Goal: Check status

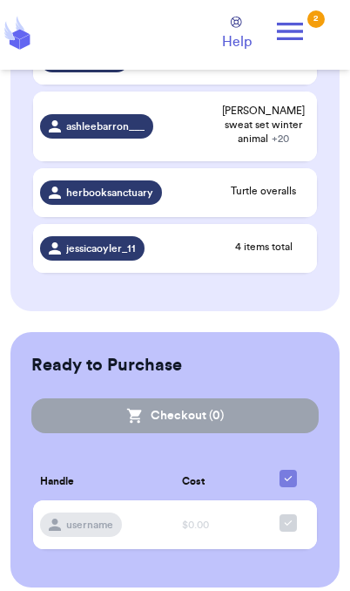
scroll to position [891, 0]
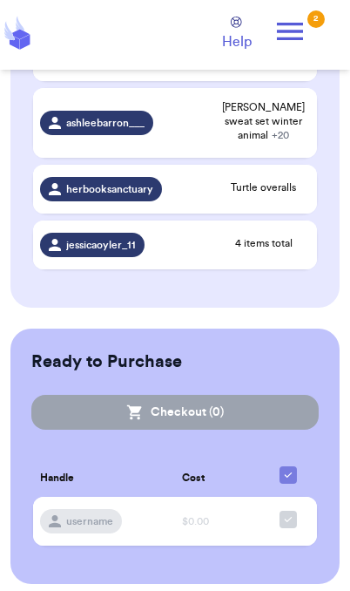
click at [306, 24] on icon at bounding box center [290, 31] width 35 height 35
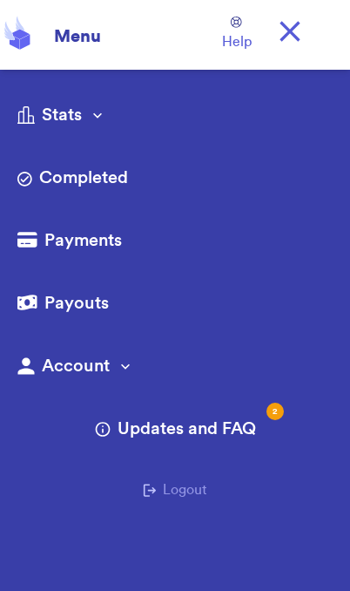
click at [121, 179] on link "Completed" at bounding box center [174, 180] width 315 height 28
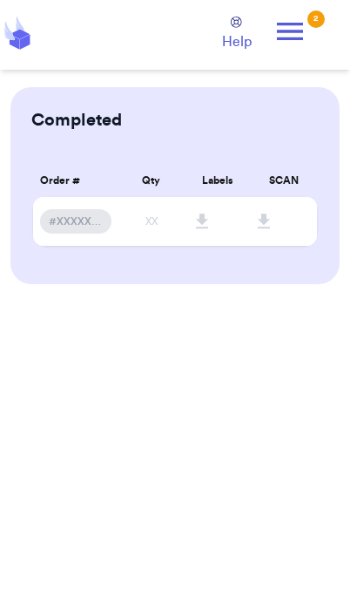
click at [291, 46] on icon at bounding box center [290, 31] width 35 height 35
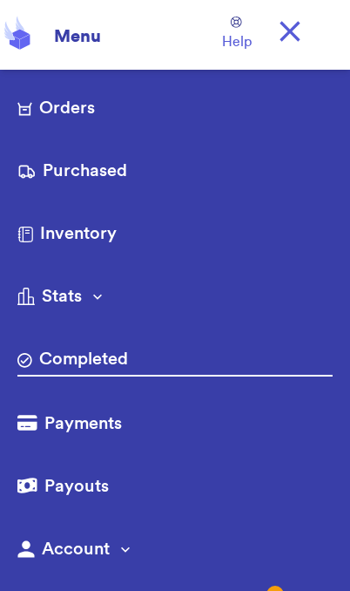
click at [103, 166] on link "Purchased" at bounding box center [174, 173] width 315 height 28
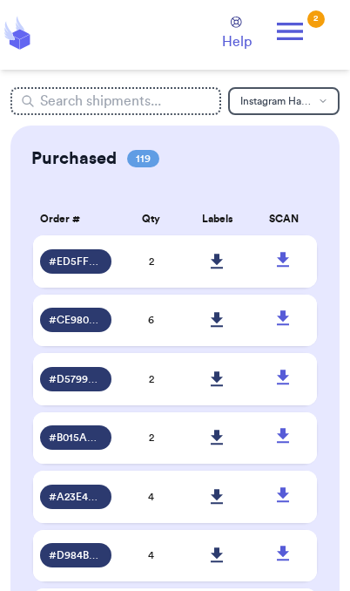
click at [230, 270] on link at bounding box center [218, 261] width 38 height 38
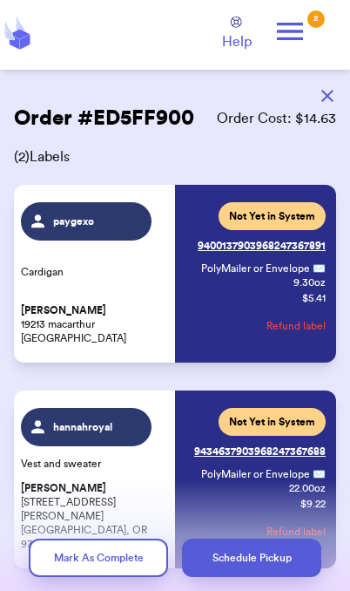
click at [338, 91] on button "button" at bounding box center [327, 96] width 38 height 38
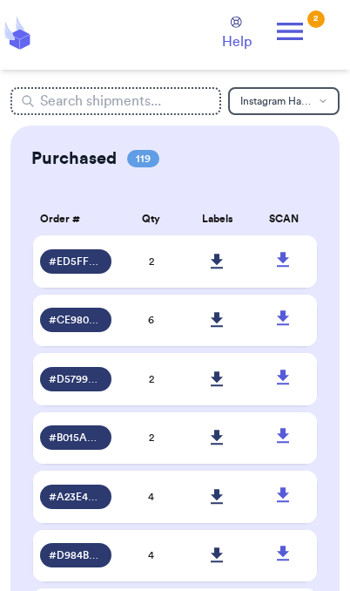
click at [220, 268] on icon at bounding box center [217, 261] width 12 height 15
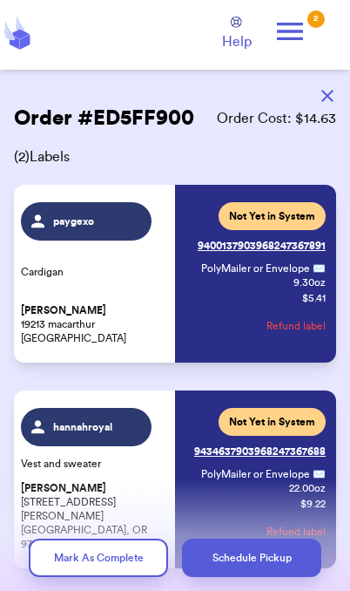
click at [337, 99] on button "button" at bounding box center [327, 96] width 38 height 38
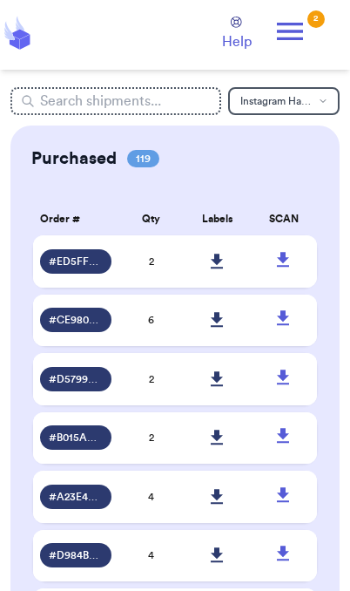
click at [24, 41] on icon at bounding box center [25, 42] width 10 height 15
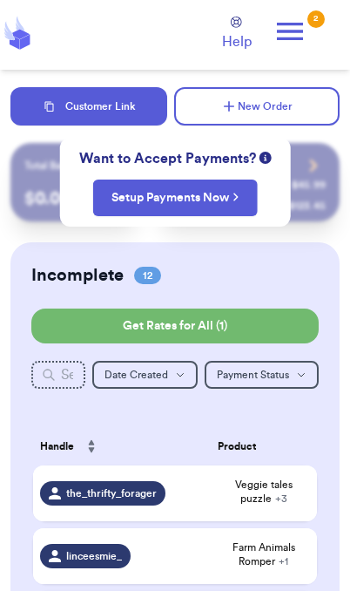
click at [306, 33] on icon at bounding box center [290, 31] width 35 height 35
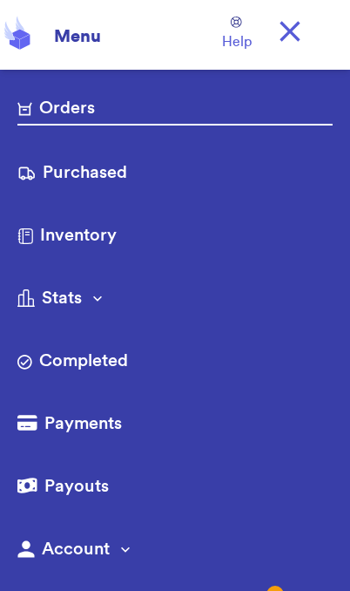
click at [118, 172] on link "Purchased" at bounding box center [174, 174] width 315 height 28
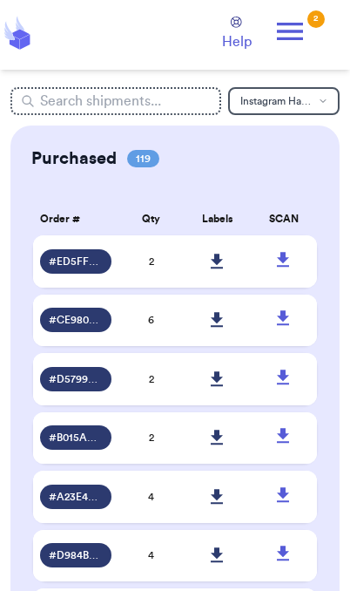
click at [224, 269] on icon at bounding box center [217, 262] width 13 height 16
